Goal: Task Accomplishment & Management: Manage account settings

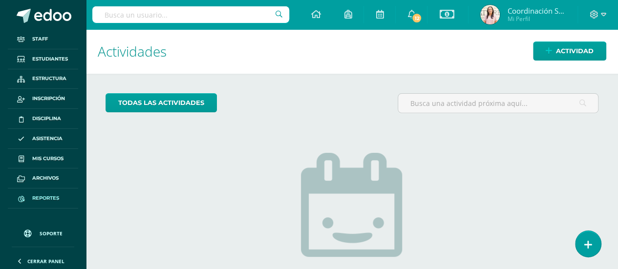
click at [49, 197] on span "Reportes" at bounding box center [45, 198] width 27 height 8
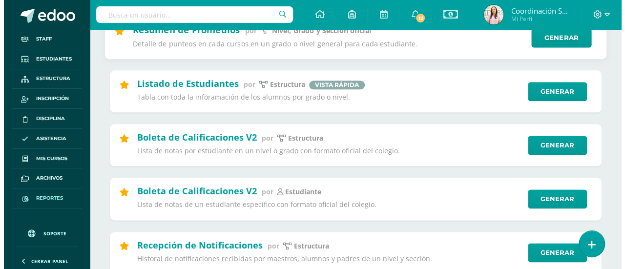
scroll to position [537, 0]
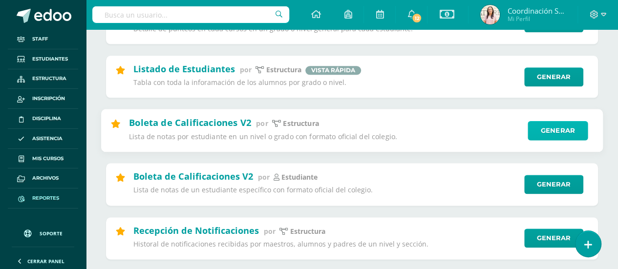
click at [537, 136] on link "Generar" at bounding box center [558, 131] width 60 height 20
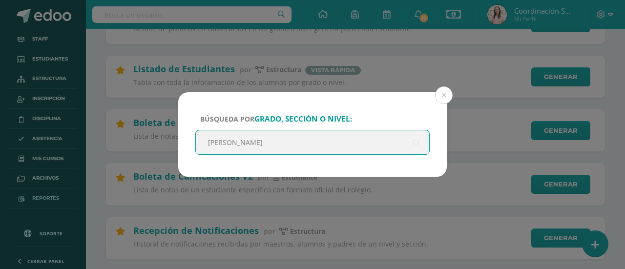
type input "quinto"
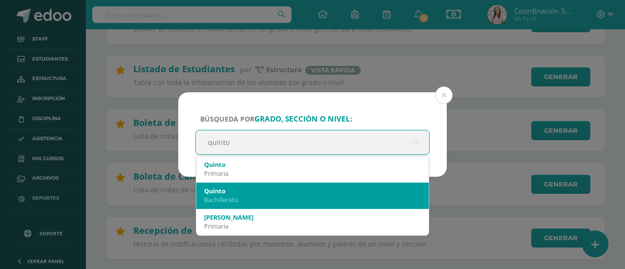
click at [296, 192] on div "Quinto" at bounding box center [312, 191] width 217 height 9
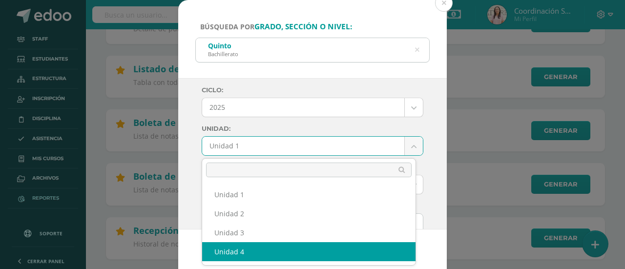
select select "Unidad 4"
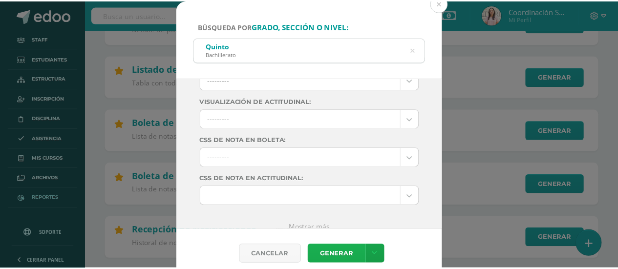
scroll to position [194, 0]
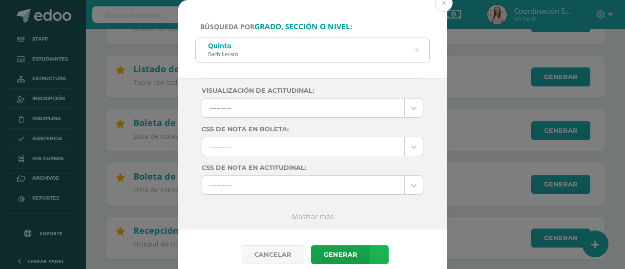
click at [379, 252] on icon at bounding box center [379, 255] width 5 height 8
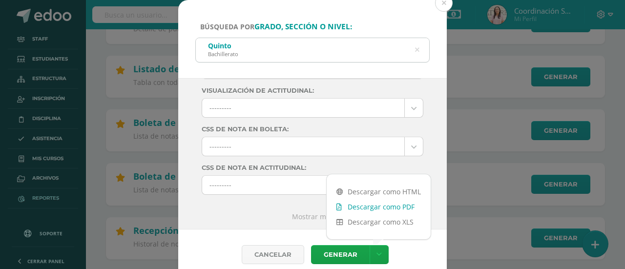
click at [375, 209] on link "Descargar como PDF" at bounding box center [379, 206] width 104 height 15
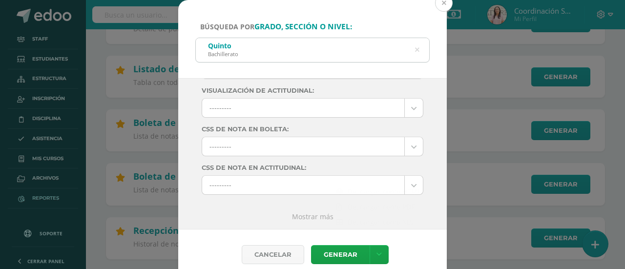
click at [444, 3] on button at bounding box center [444, 3] width 18 height 18
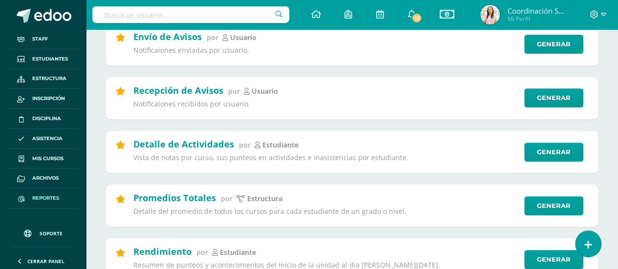
scroll to position [0, 0]
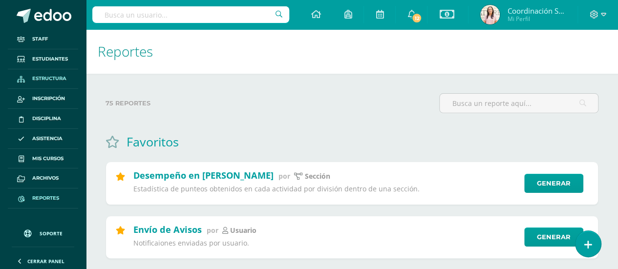
click at [38, 75] on span "Estructura" at bounding box center [49, 79] width 34 height 8
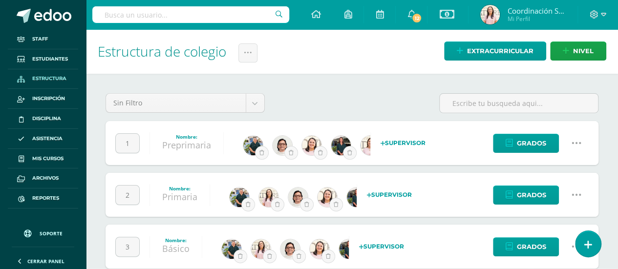
click at [42, 38] on span "Staff" at bounding box center [40, 39] width 16 height 8
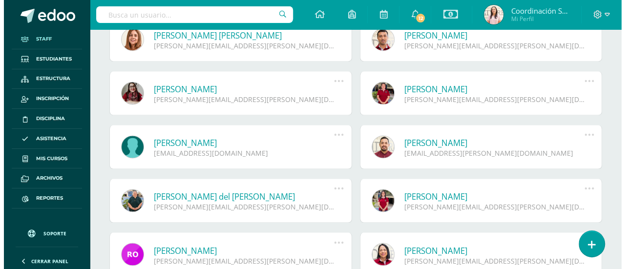
scroll to position [701, 0]
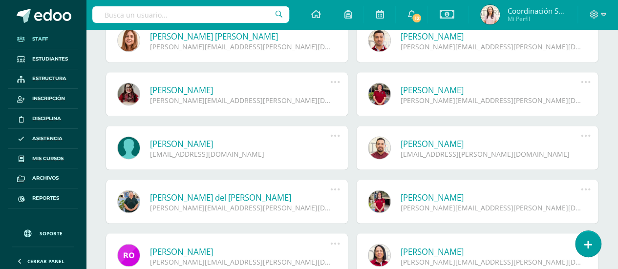
click at [581, 134] on icon at bounding box center [585, 135] width 11 height 11
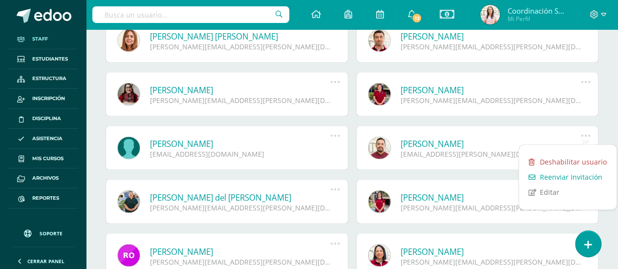
click at [565, 161] on link "Deshabilitar usuario" at bounding box center [568, 161] width 98 height 15
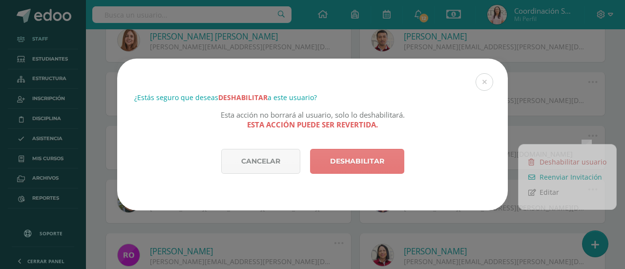
click at [378, 165] on link "Deshabilitar" at bounding box center [357, 161] width 94 height 25
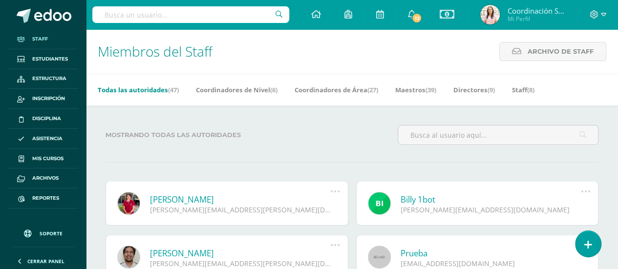
click at [362, 138] on div "Mostrando todas las autoridades" at bounding box center [352, 139] width 501 height 28
